Goal: Task Accomplishment & Management: Manage account settings

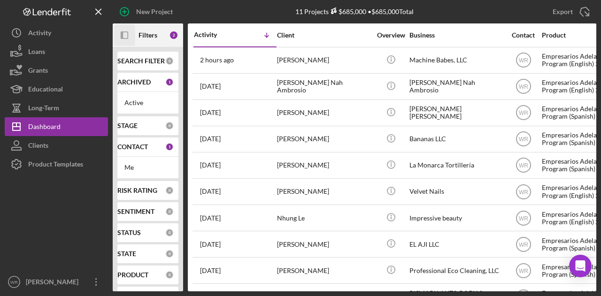
click at [121, 38] on icon "button" at bounding box center [122, 35] width 2 height 8
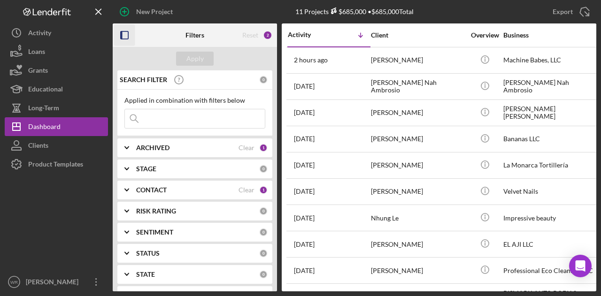
click at [158, 186] on div "CONTACT Clear 1" at bounding box center [201, 190] width 131 height 8
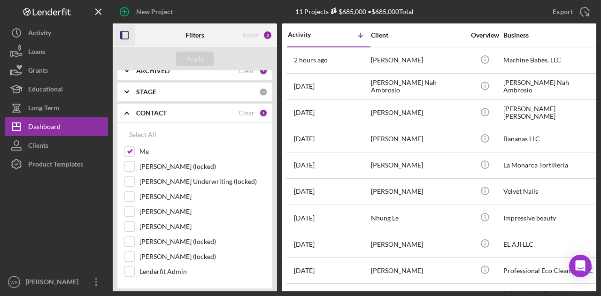
scroll to position [76, 0]
click at [151, 224] on label "[PERSON_NAME]" at bounding box center [202, 226] width 126 height 9
click at [134, 224] on input "[PERSON_NAME]" at bounding box center [129, 226] width 9 height 9
click at [206, 61] on button "Apply" at bounding box center [195, 59] width 38 height 14
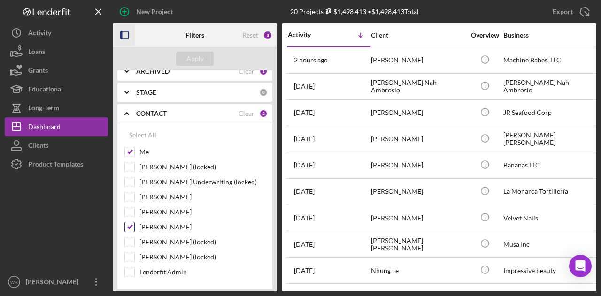
click at [172, 224] on label "[PERSON_NAME]" at bounding box center [202, 226] width 126 height 9
click at [134, 224] on input "[PERSON_NAME]" at bounding box center [129, 226] width 9 height 9
checkbox input "false"
click at [198, 64] on div "Apply" at bounding box center [194, 59] width 17 height 14
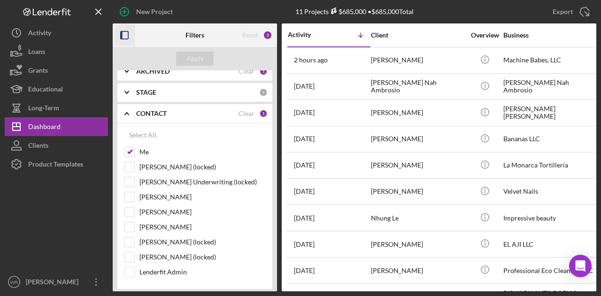
click at [116, 27] on icon "button" at bounding box center [124, 35] width 21 height 21
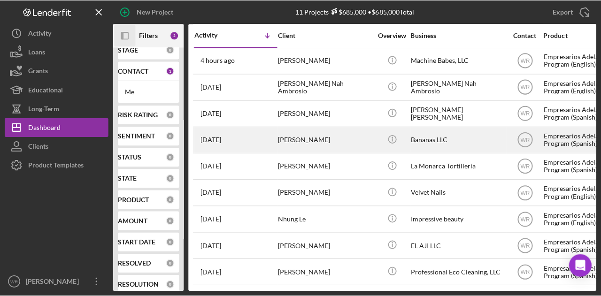
scroll to position [0, 0]
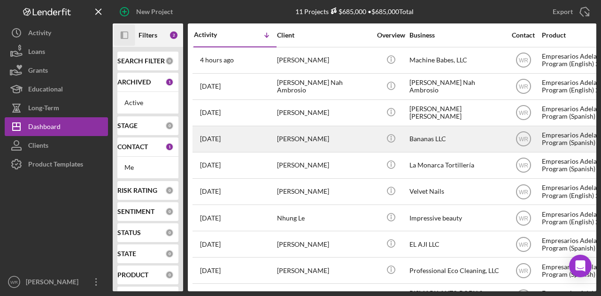
click at [128, 35] on icon "Icon/Panel Side Expand" at bounding box center [124, 35] width 21 height 21
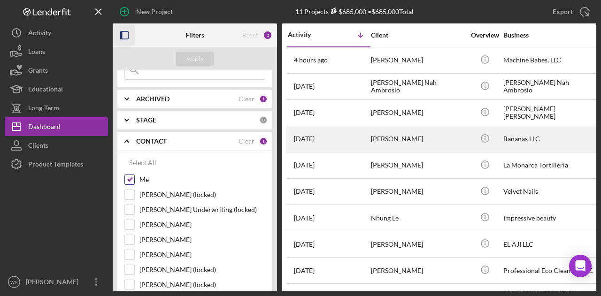
scroll to position [141, 0]
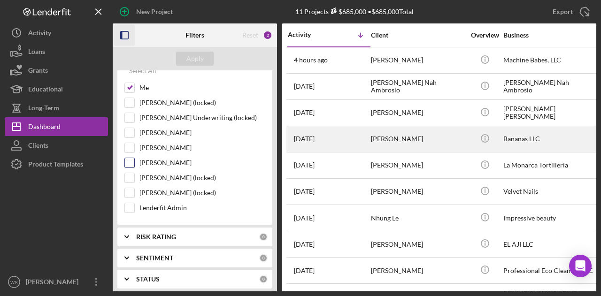
click at [161, 159] on label "[PERSON_NAME]" at bounding box center [202, 162] width 126 height 9
click at [134, 159] on input "[PERSON_NAME]" at bounding box center [129, 162] width 9 height 9
checkbox input "true"
click at [199, 60] on div "Apply" at bounding box center [194, 59] width 17 height 14
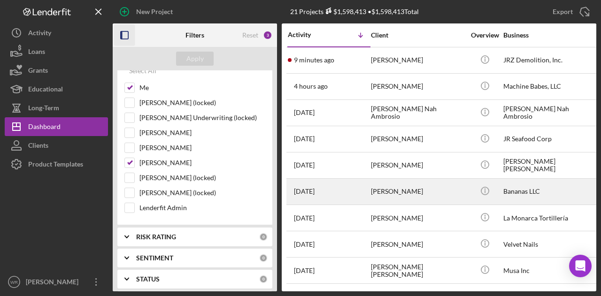
click at [127, 36] on icon "button" at bounding box center [124, 35] width 21 height 21
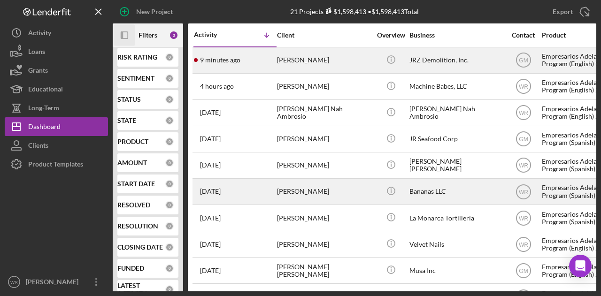
click at [364, 59] on div "[PERSON_NAME]" at bounding box center [324, 60] width 94 height 25
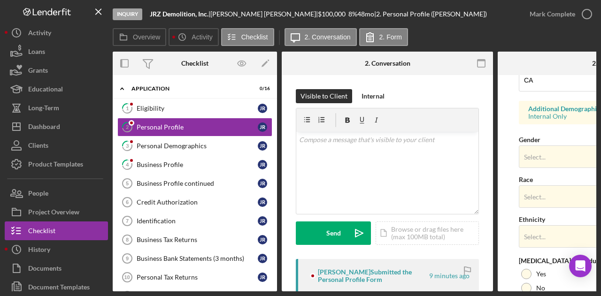
scroll to position [410, 0]
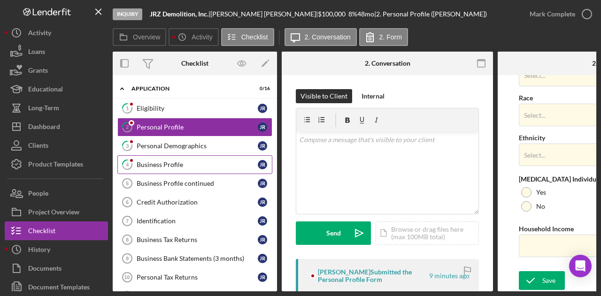
click at [173, 158] on link "4 Business Profile [PERSON_NAME]" at bounding box center [194, 164] width 155 height 19
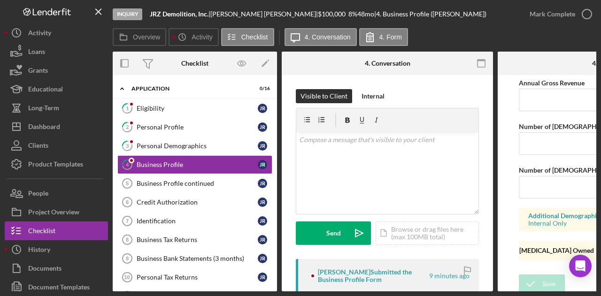
scroll to position [830, 0]
click at [185, 144] on div "Personal Demographics" at bounding box center [197, 146] width 121 height 8
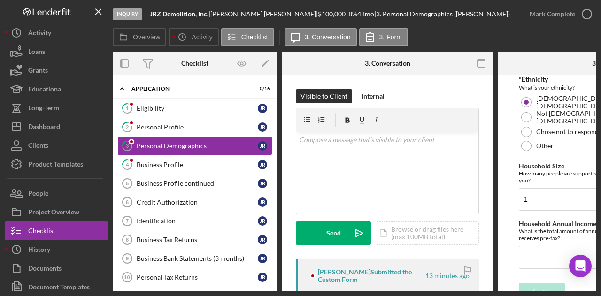
scroll to position [334, 0]
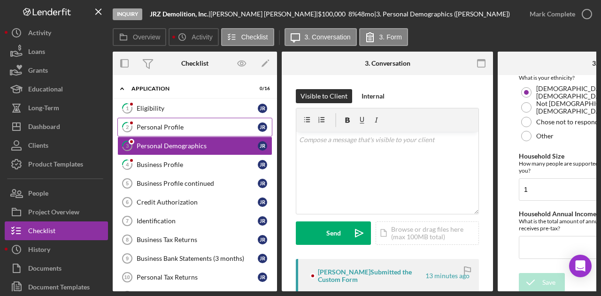
click at [186, 127] on div "Personal Profile" at bounding box center [197, 127] width 121 height 8
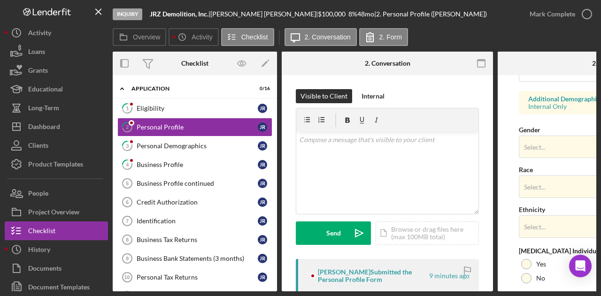
scroll to position [410, 0]
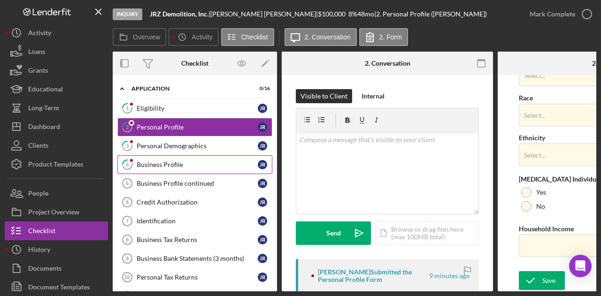
click at [189, 155] on link "4 Business Profile [PERSON_NAME]" at bounding box center [194, 164] width 155 height 19
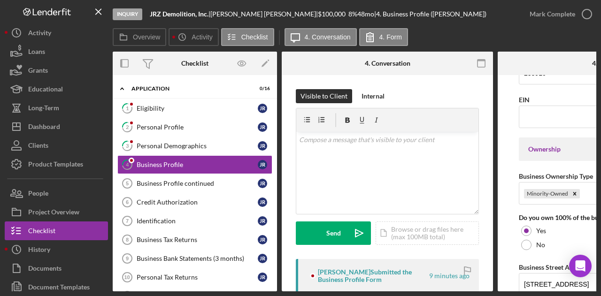
scroll to position [422, 0]
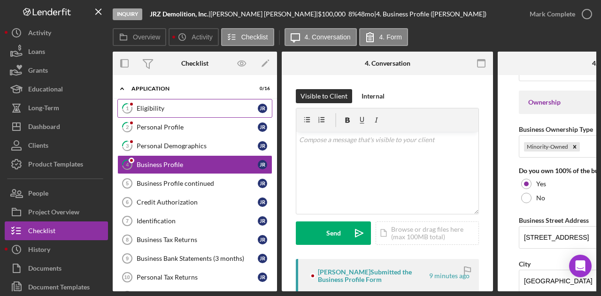
click at [172, 104] on link "1 Eligibility [PERSON_NAME]" at bounding box center [194, 108] width 155 height 19
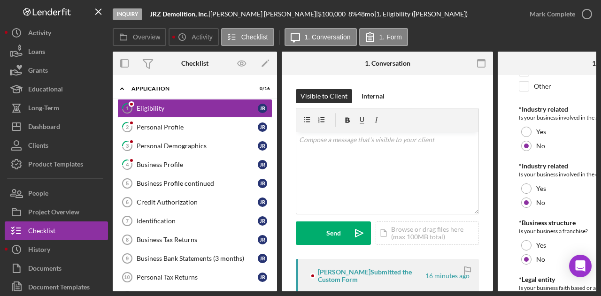
scroll to position [473, 0]
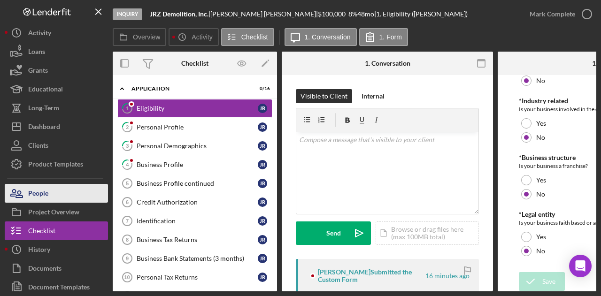
click at [74, 198] on button "People" at bounding box center [56, 193] width 103 height 19
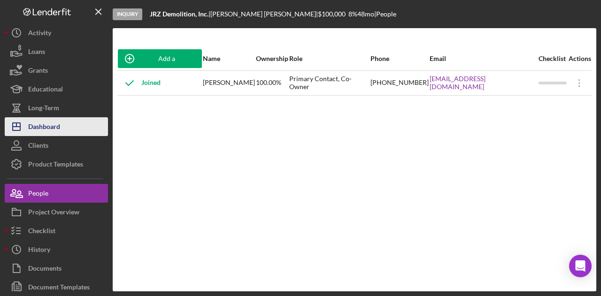
click at [76, 129] on button "Icon/Dashboard Dashboard" at bounding box center [56, 126] width 103 height 19
